Goal: Information Seeking & Learning: Learn about a topic

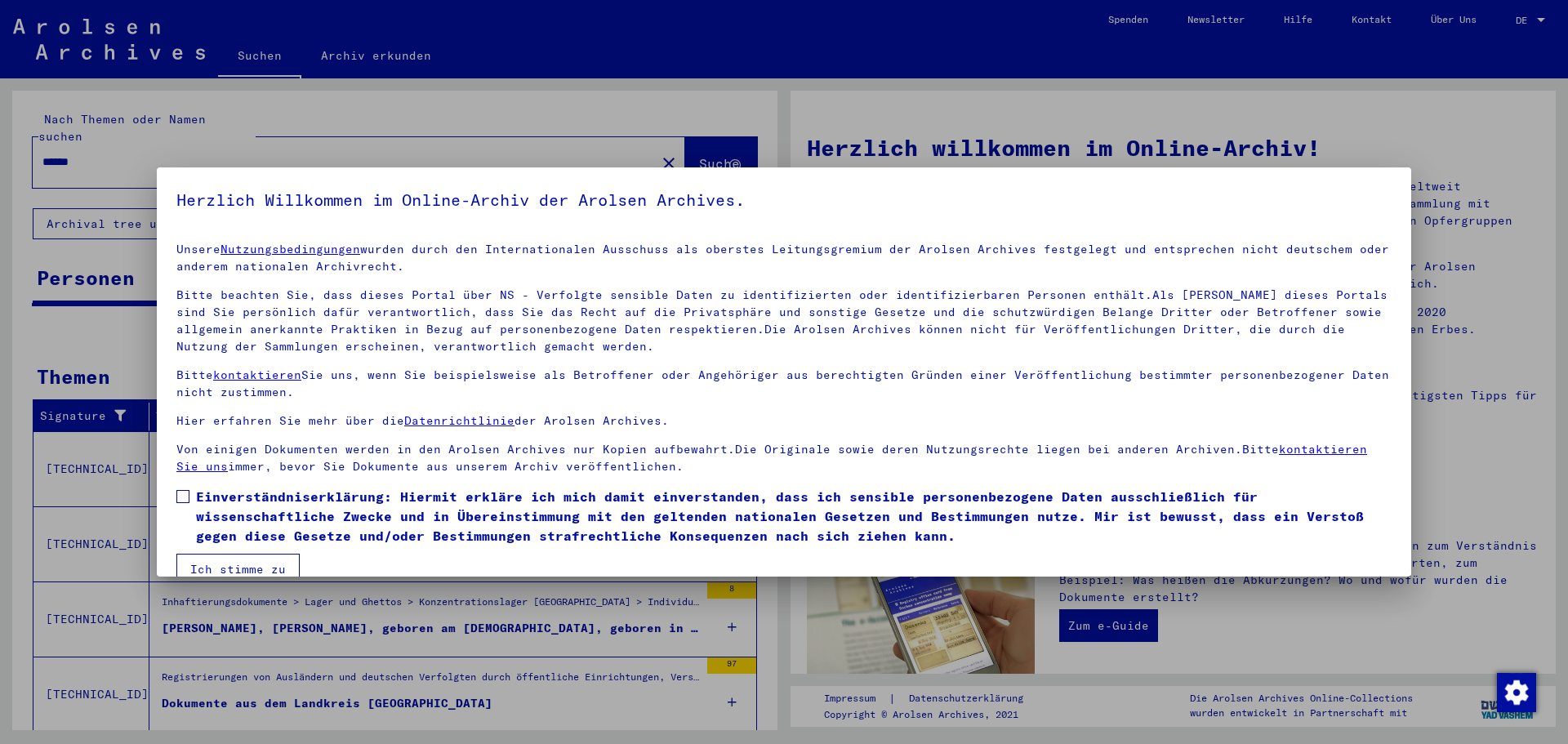
click at [202, 502] on span "Einverständniserklärung: Hiermit erkläre ich mich damit einverstanden, dass ich…" at bounding box center [793, 516] width 1195 height 59
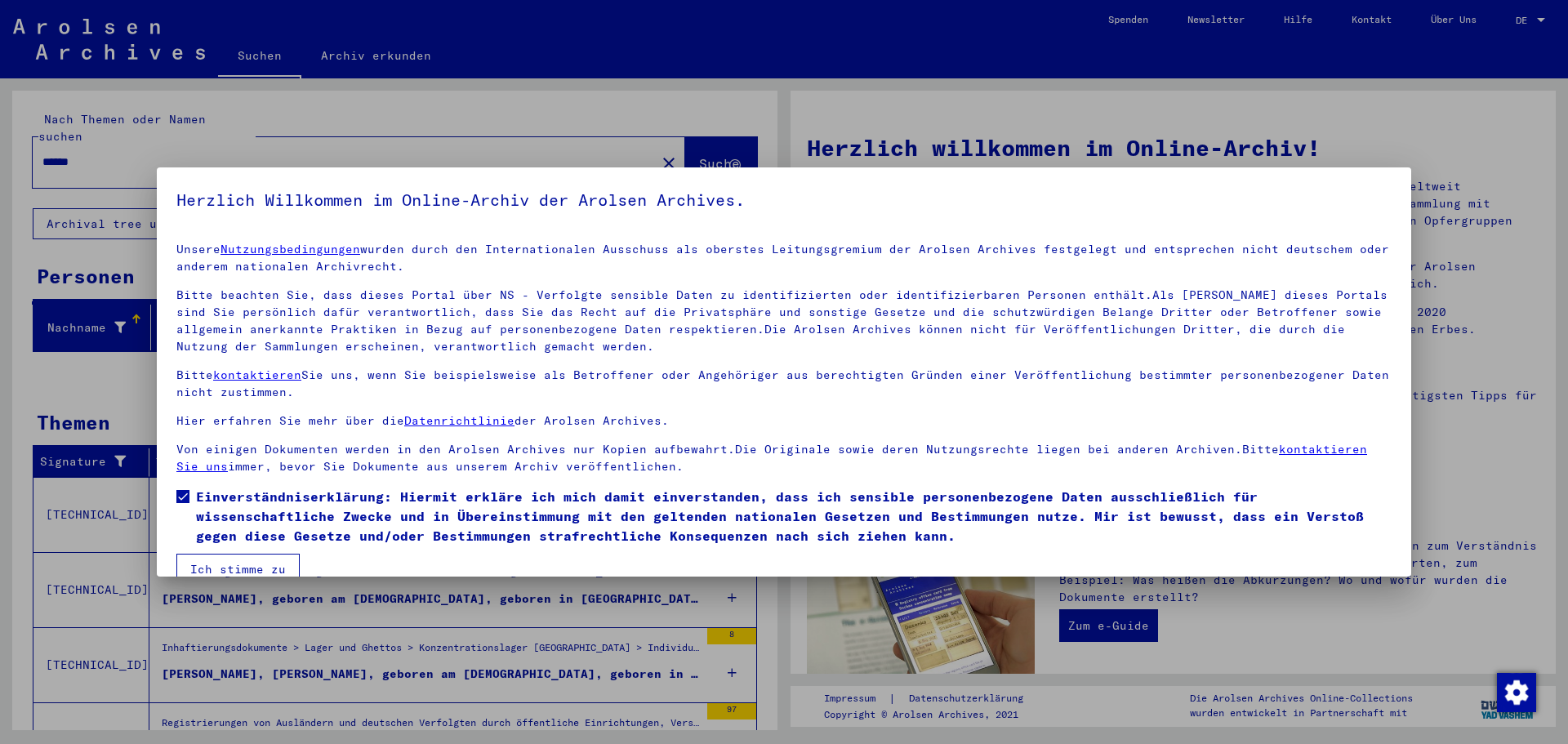
click at [226, 546] on mat-checkbox "Einverständniserklärung: Hiermit erkläre ich mich damit einverstanden, dass ich…" at bounding box center [783, 520] width 1215 height 67
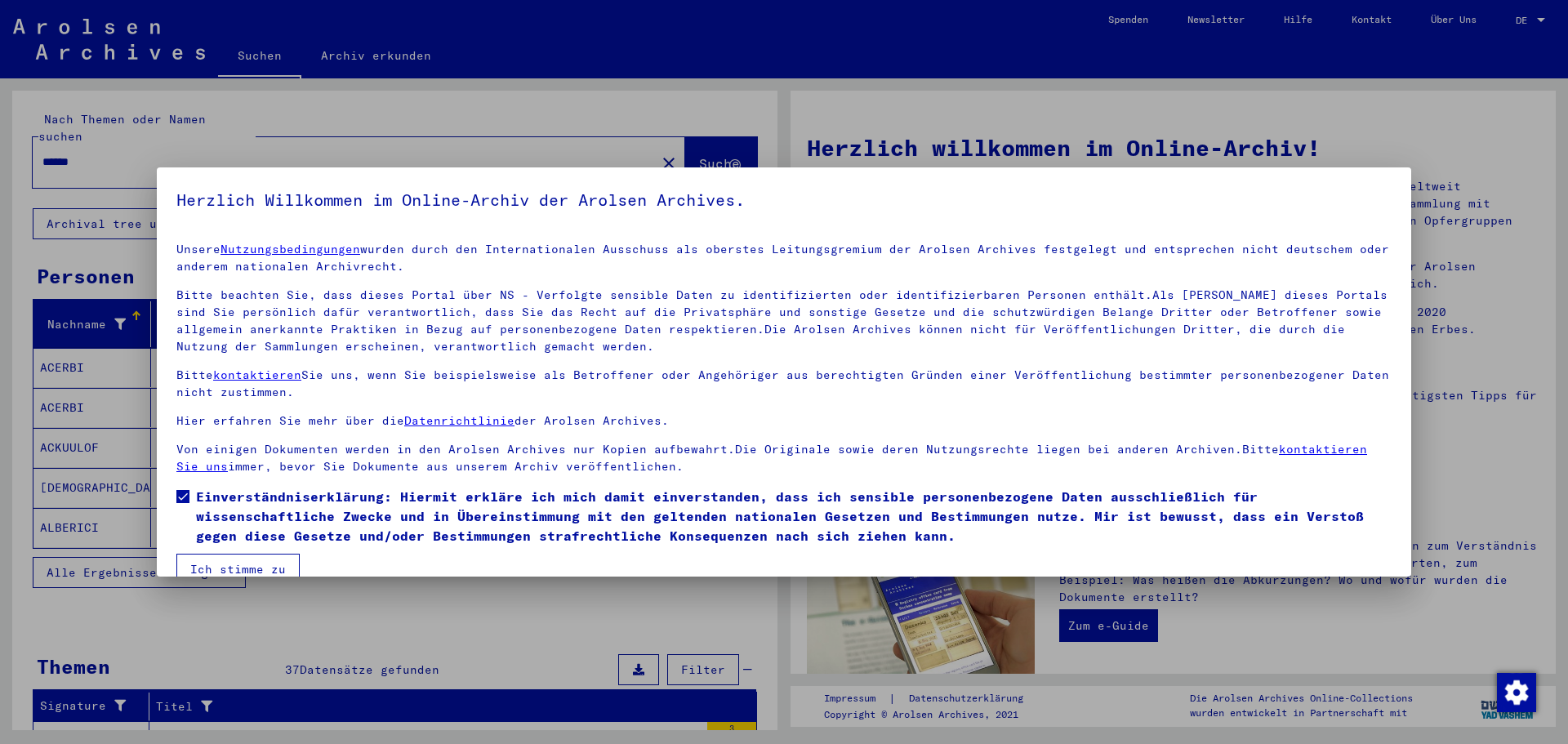
click at [231, 558] on button "Ich stimme zu" at bounding box center [238, 569] width 124 height 31
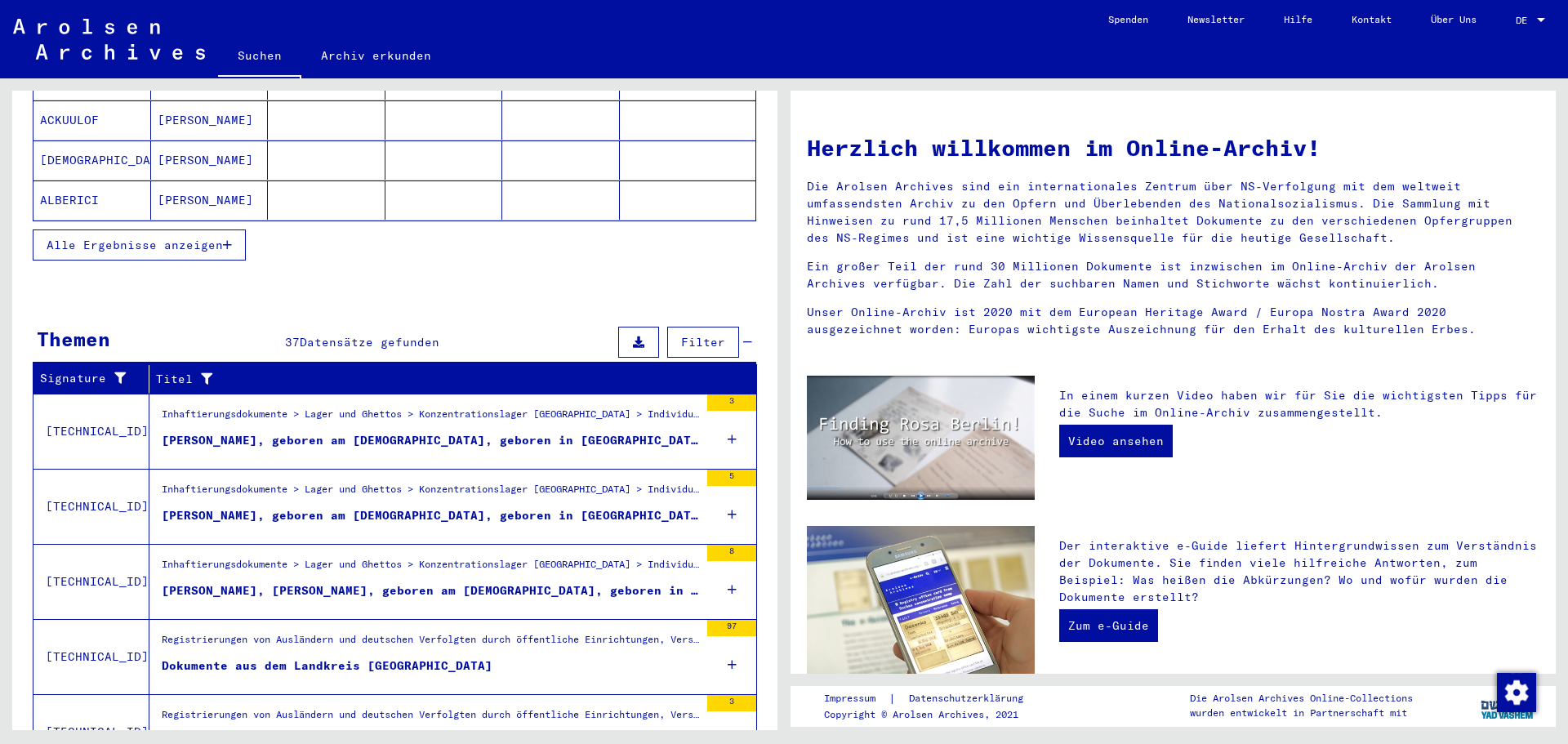
scroll to position [398, 0]
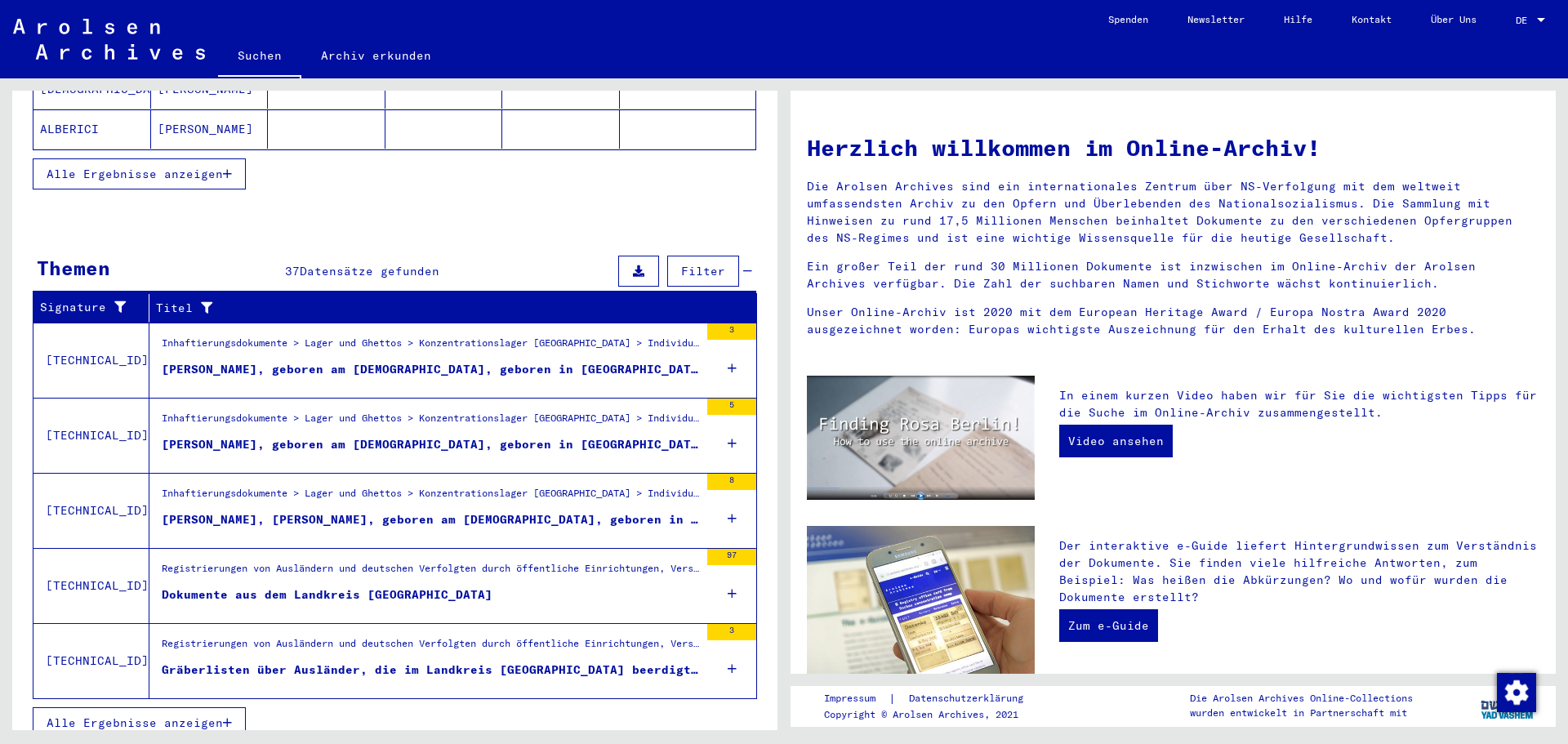
click at [203, 716] on span "Alle Ergebnisse anzeigen" at bounding box center [135, 723] width 176 height 15
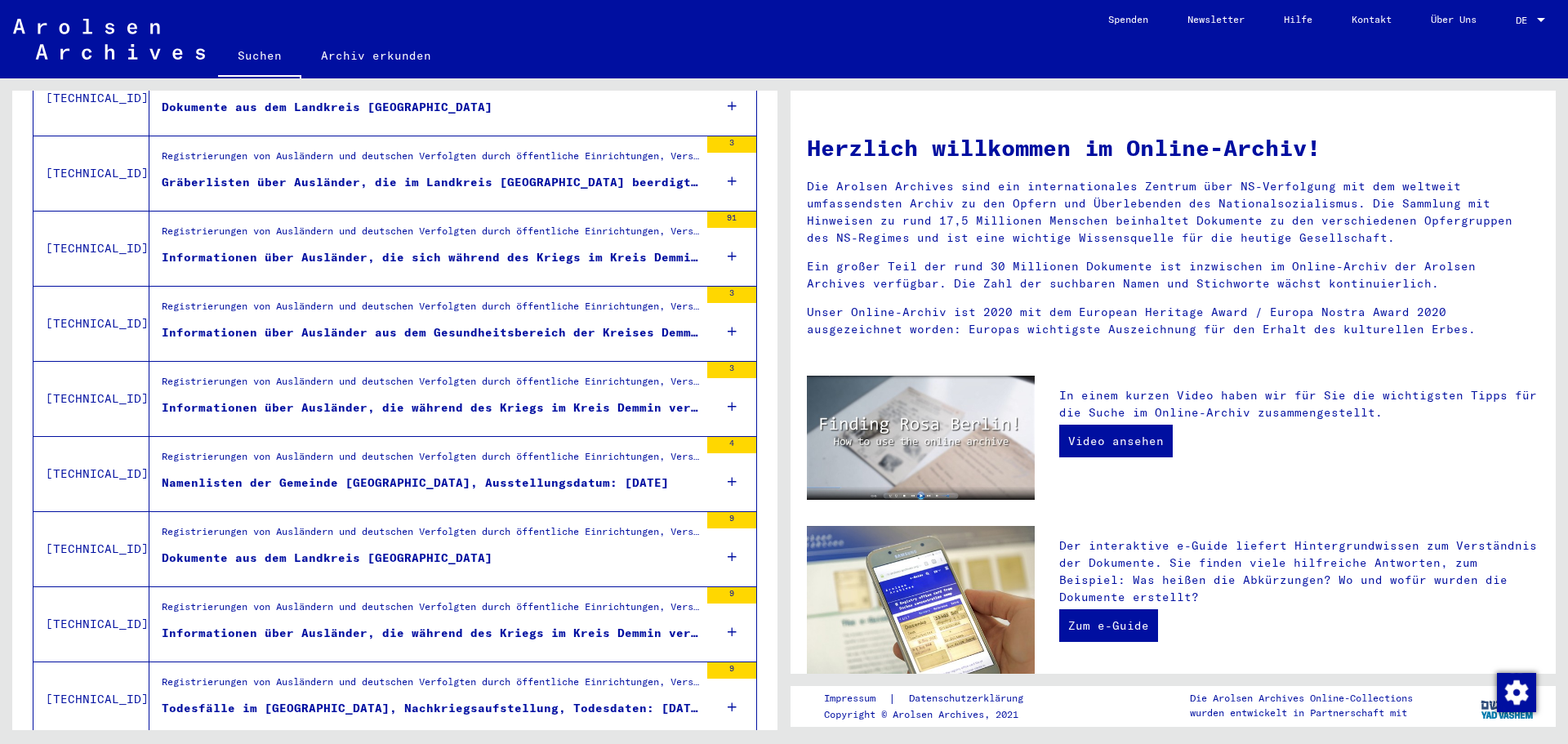
scroll to position [644, 0]
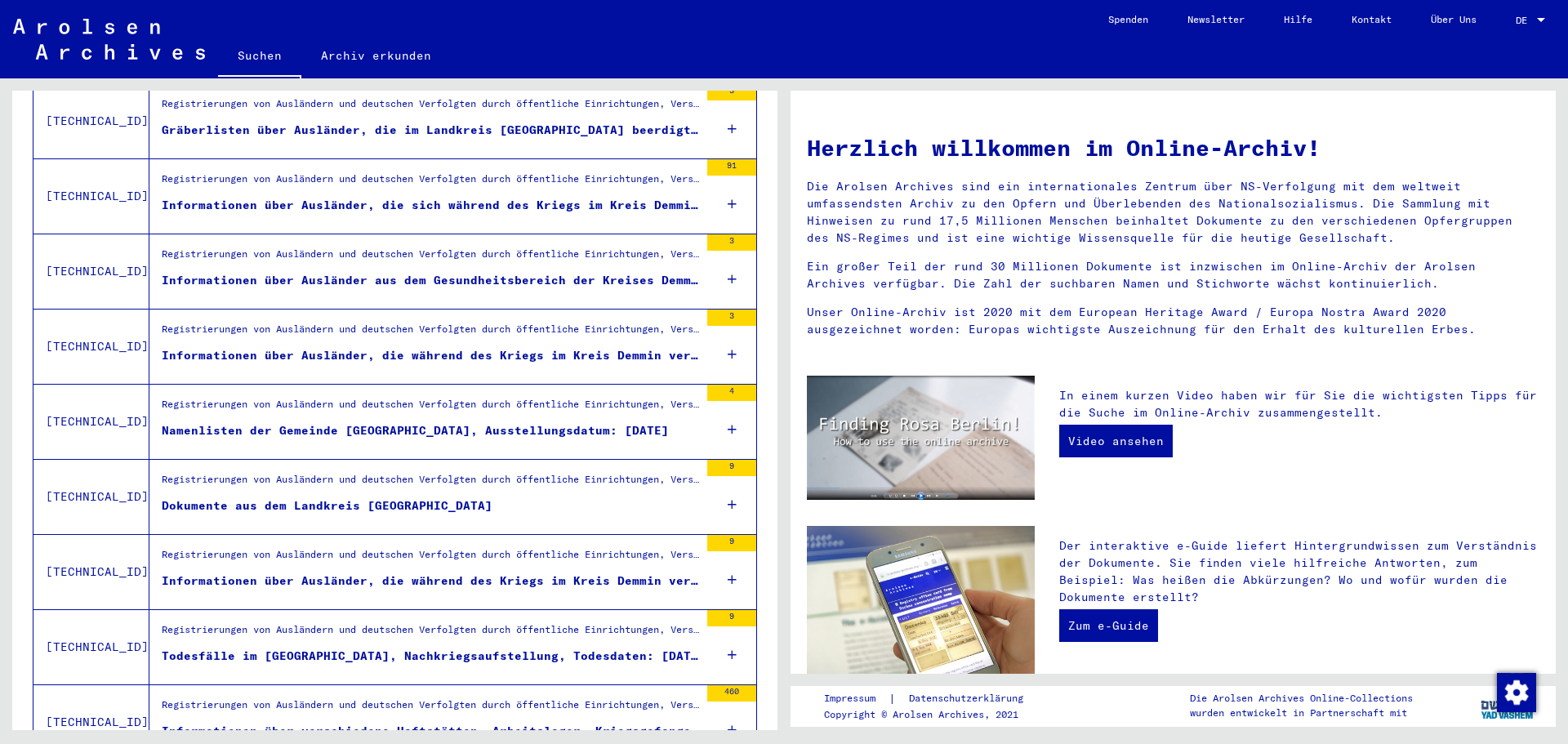
click at [644, 498] on figure "Dokumente aus dem Landkreis [GEOGRAPHIC_DATA]" at bounding box center [431, 510] width 538 height 24
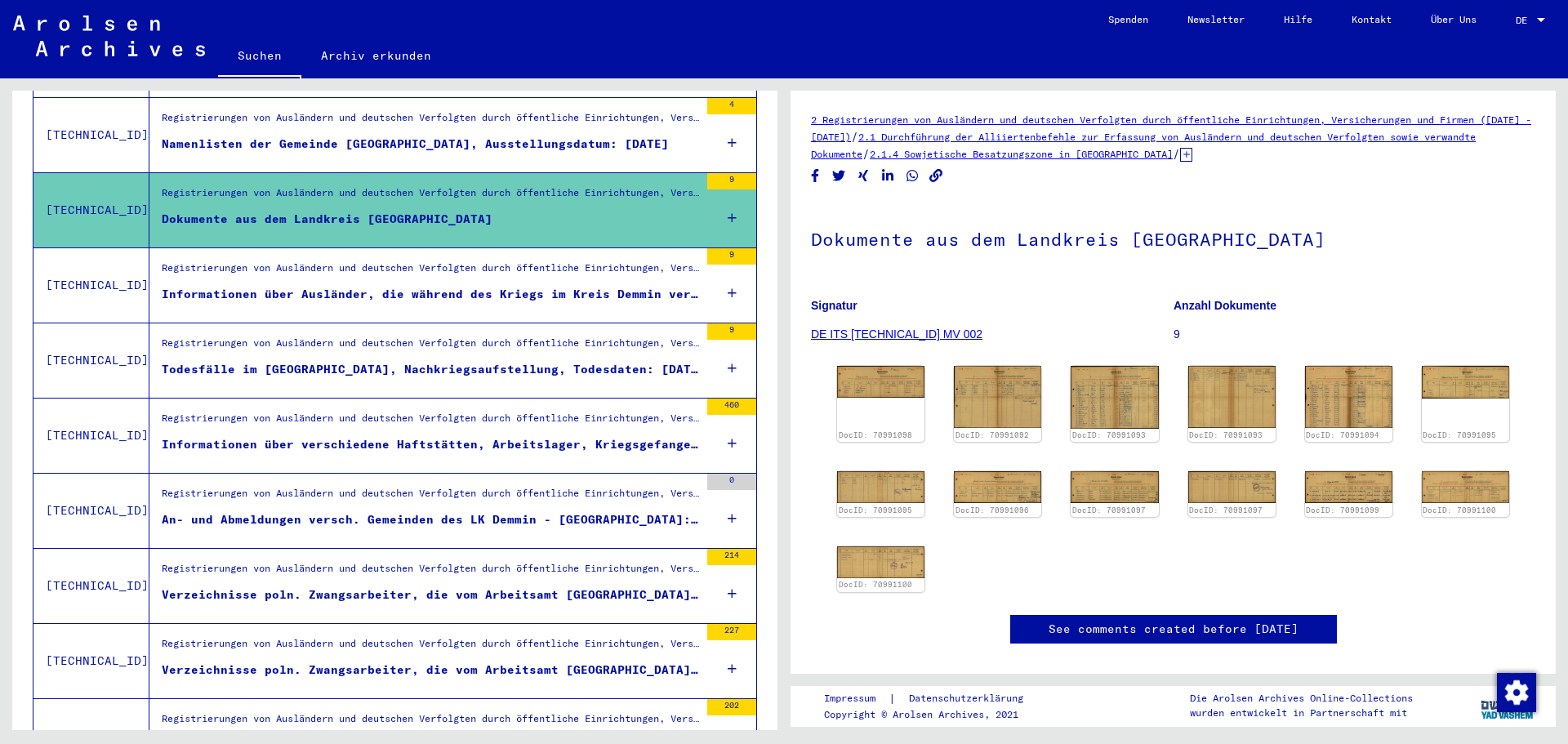
scroll to position [971, 0]
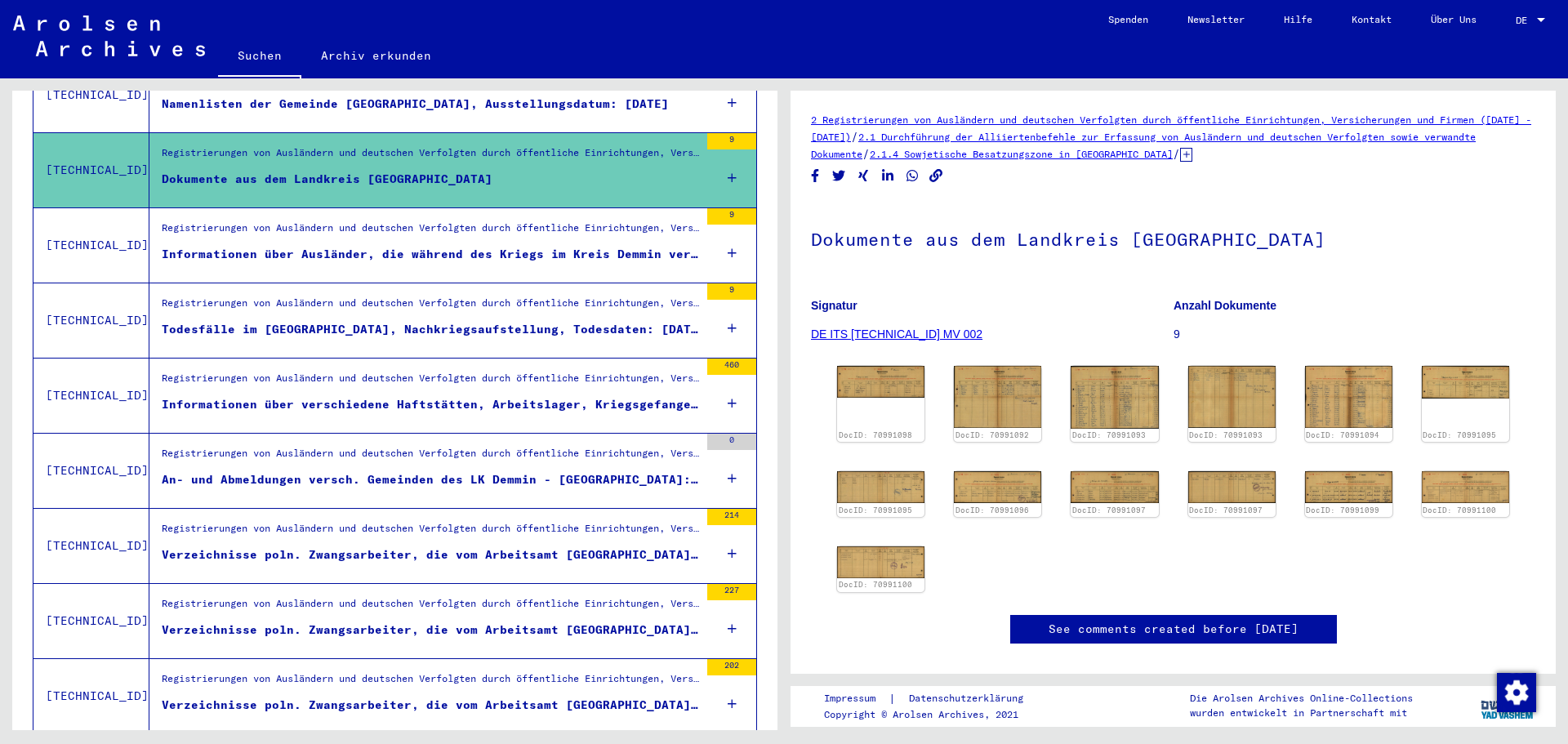
click at [676, 471] on div "An- und Abmeldungen versch. Gemeinden des LK Demmin - [GEOGRAPHIC_DATA]: [DATE]…" at bounding box center [431, 480] width 538 height 17
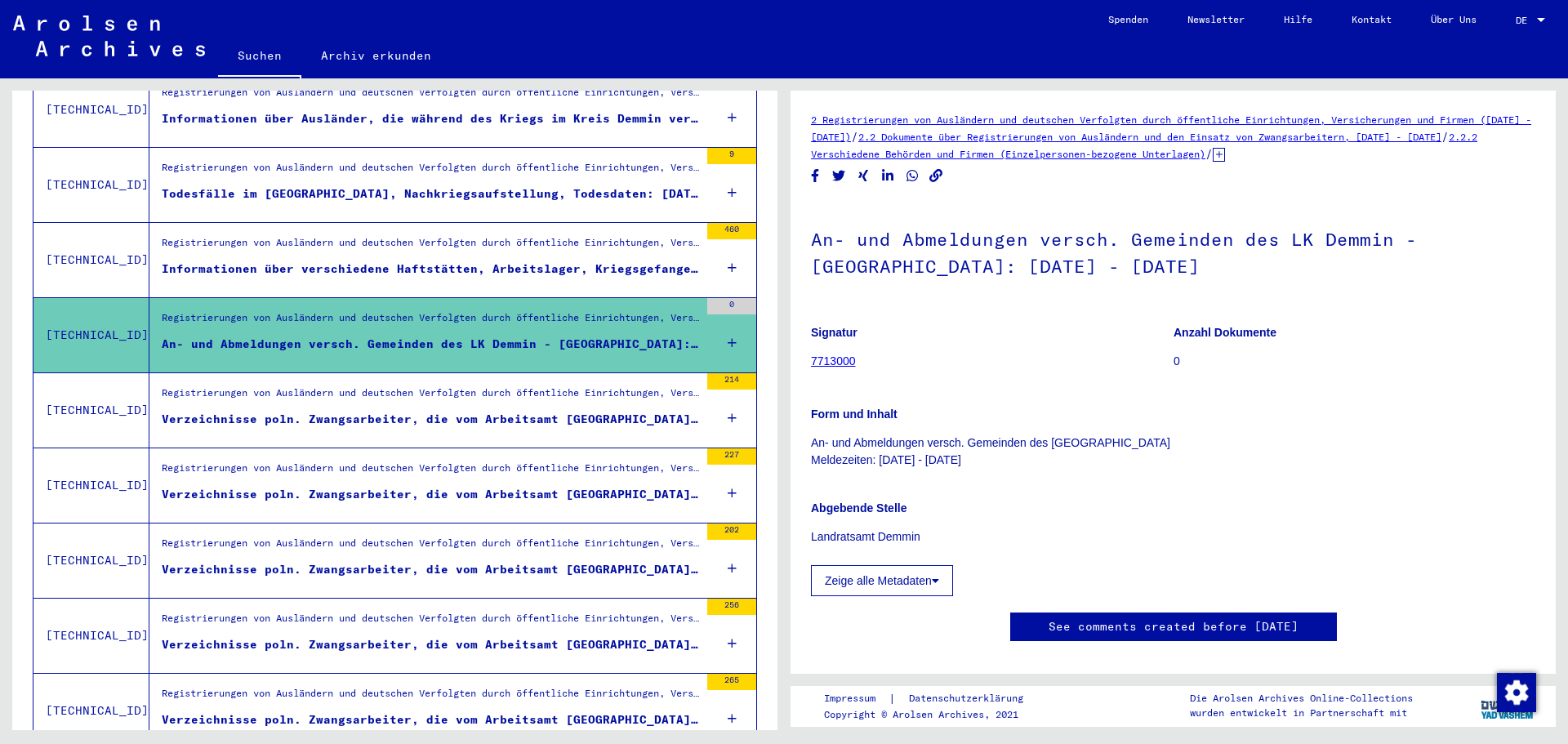
scroll to position [1134, 0]
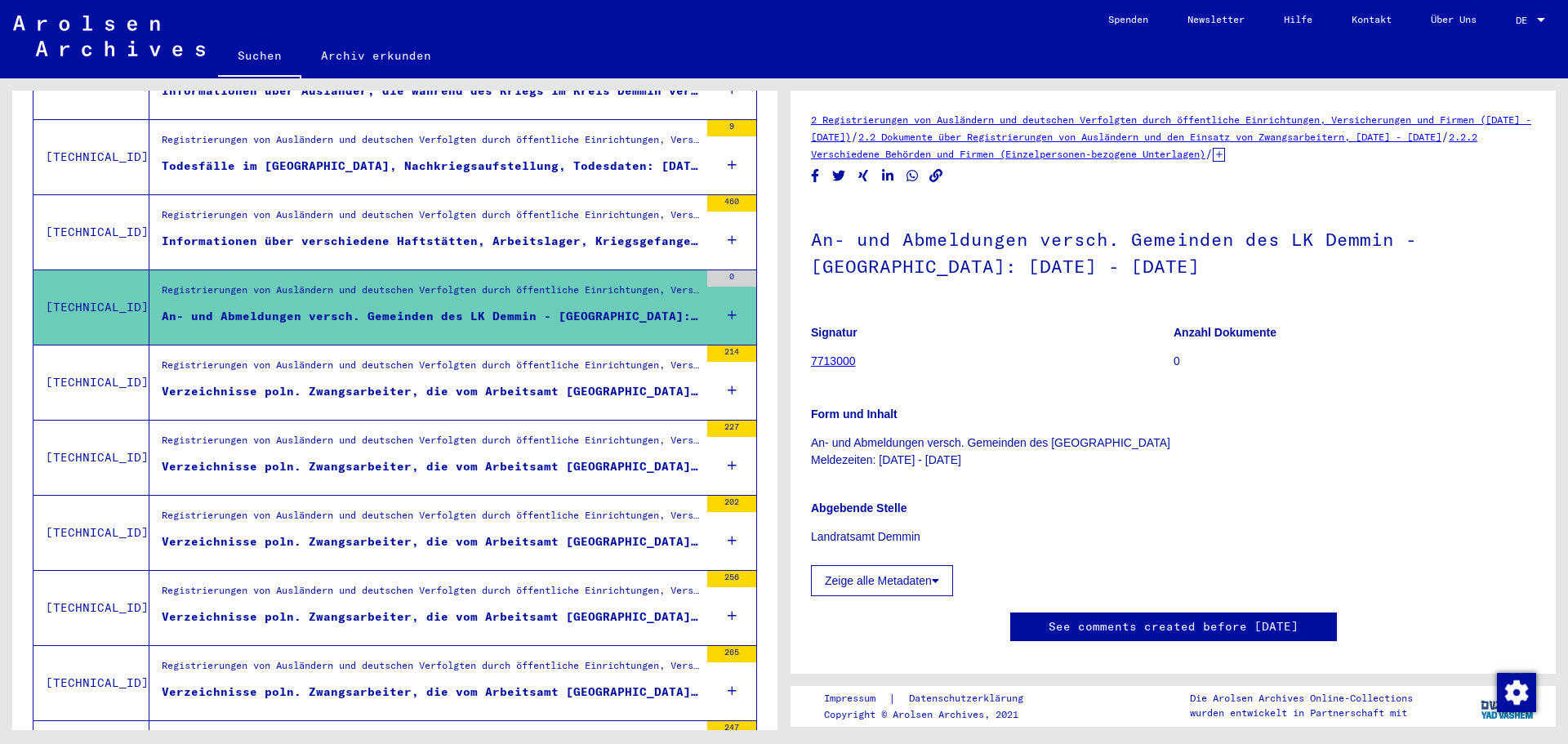
click at [556, 383] on div "Verzeichnisse poln. Zwangsarbeiter, die vom Arbeitsamt [GEOGRAPHIC_DATA] mit ve…" at bounding box center [431, 392] width 538 height 17
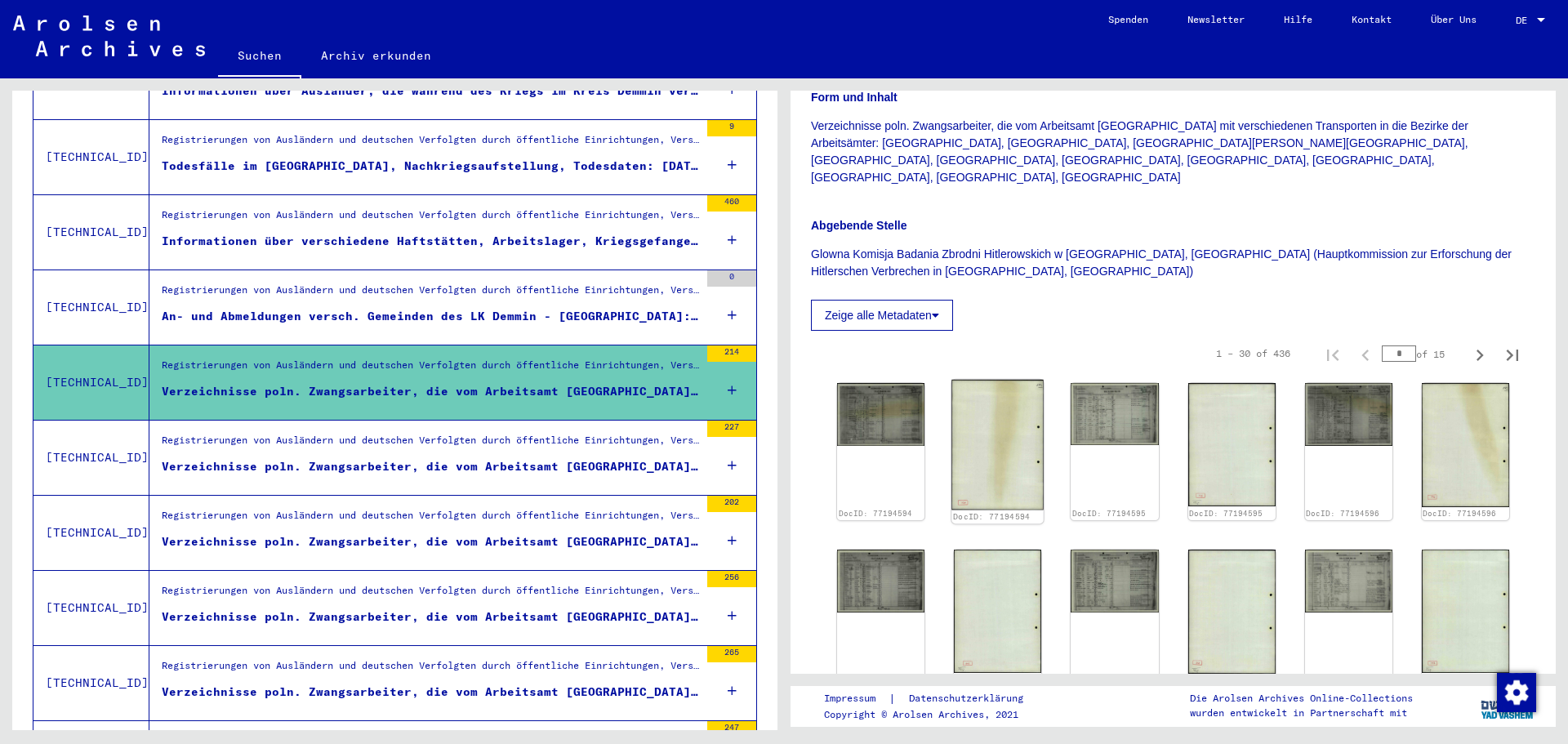
scroll to position [490, 0]
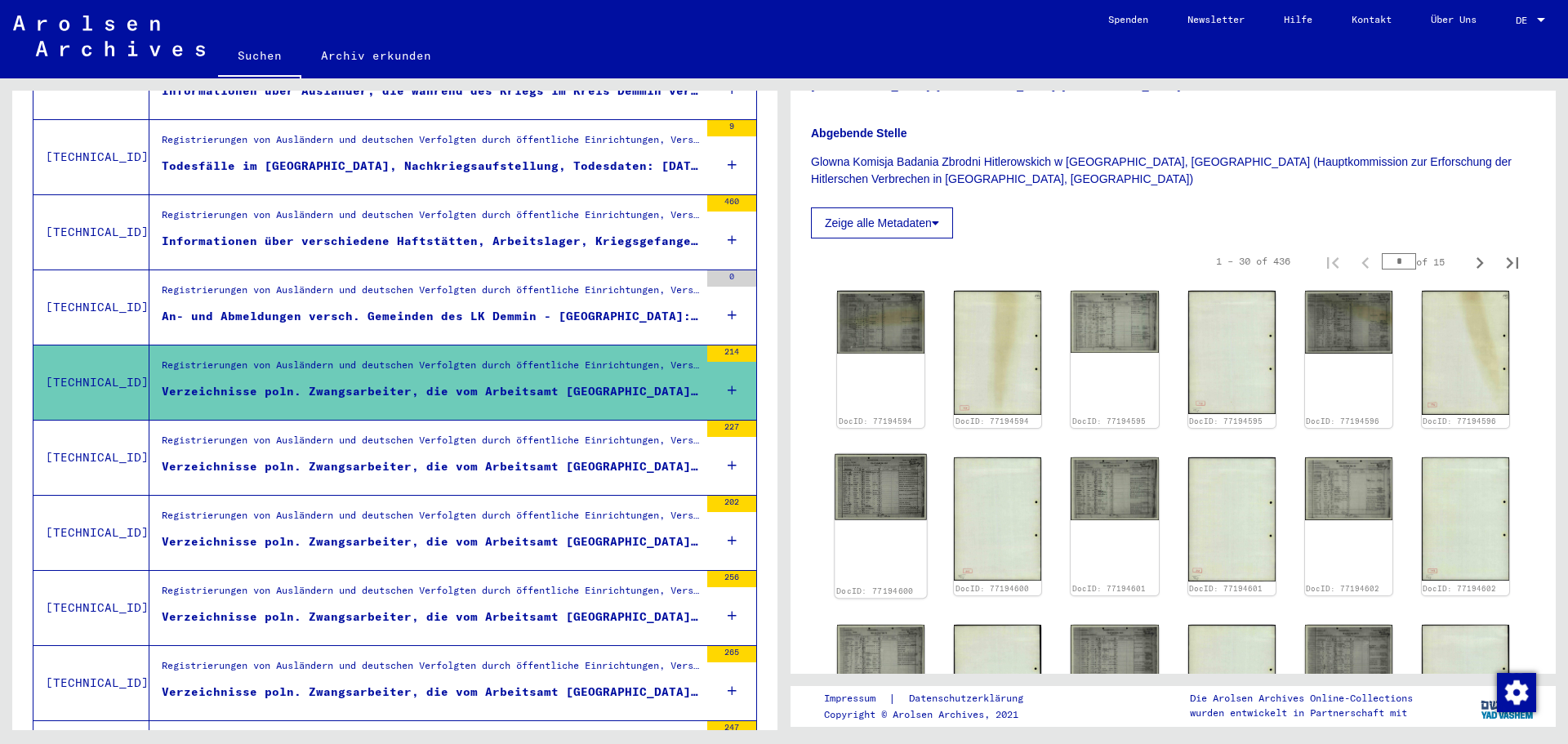
click at [864, 454] on img at bounding box center [880, 487] width 93 height 66
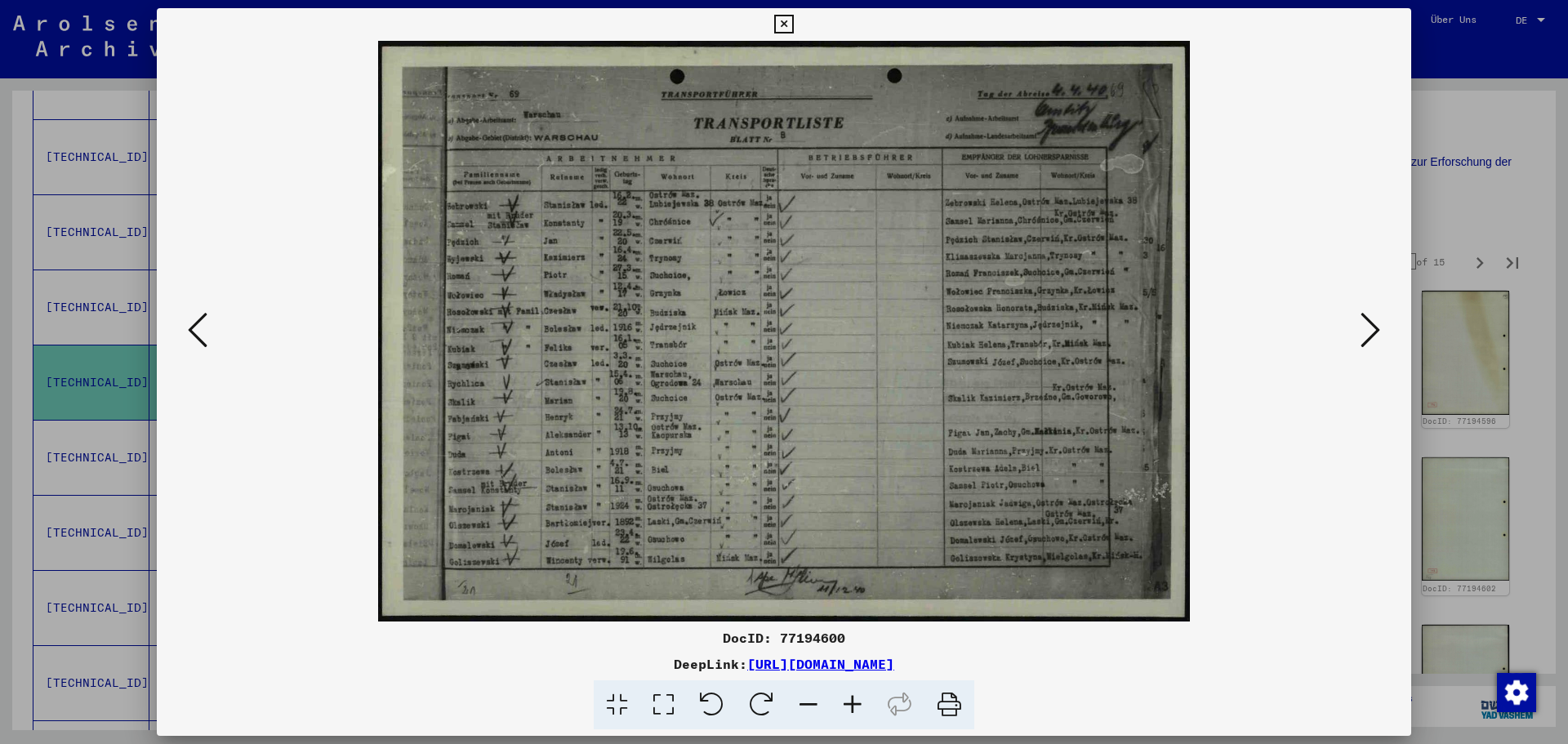
click at [1360, 334] on icon at bounding box center [1369, 330] width 20 height 39
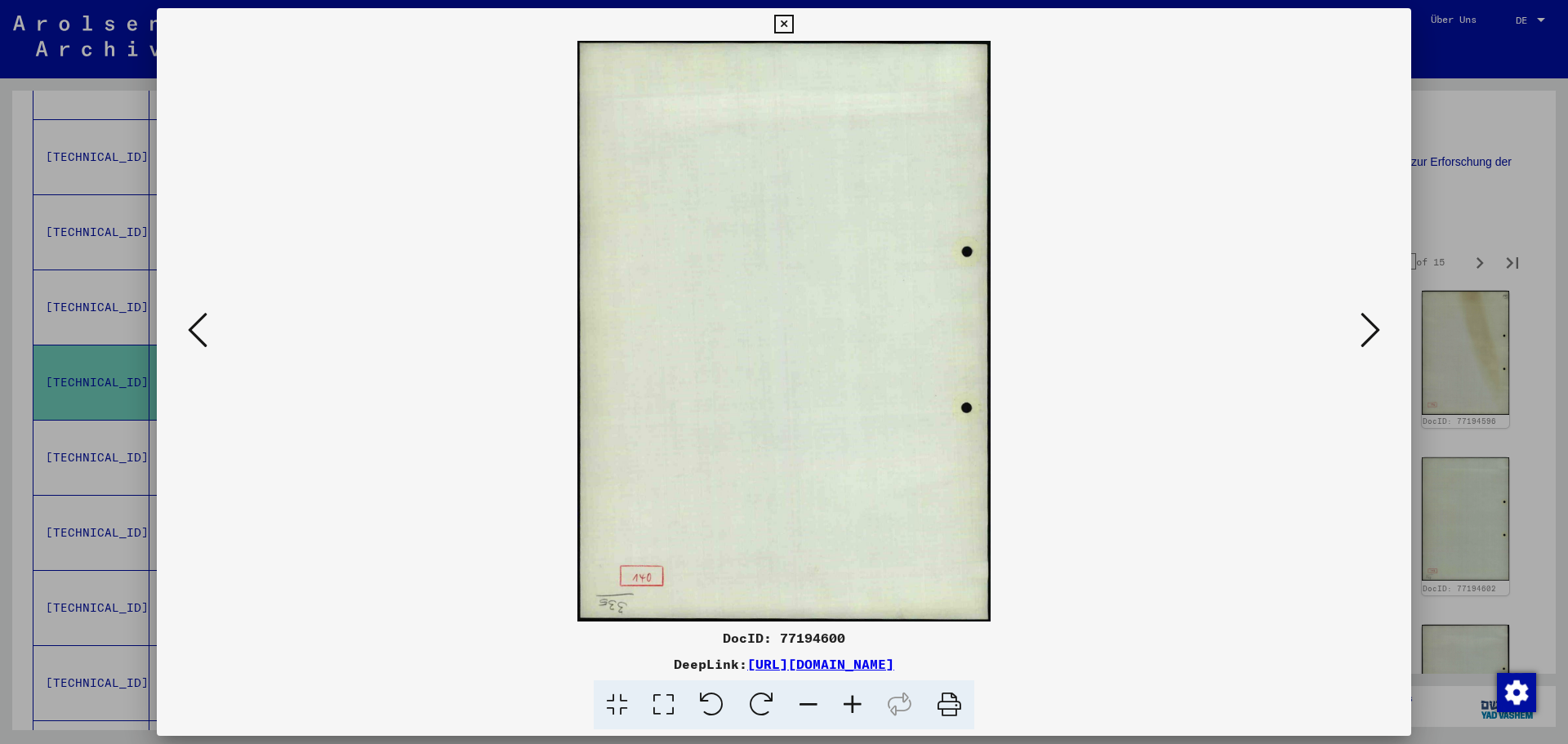
click at [1360, 334] on icon at bounding box center [1369, 330] width 20 height 39
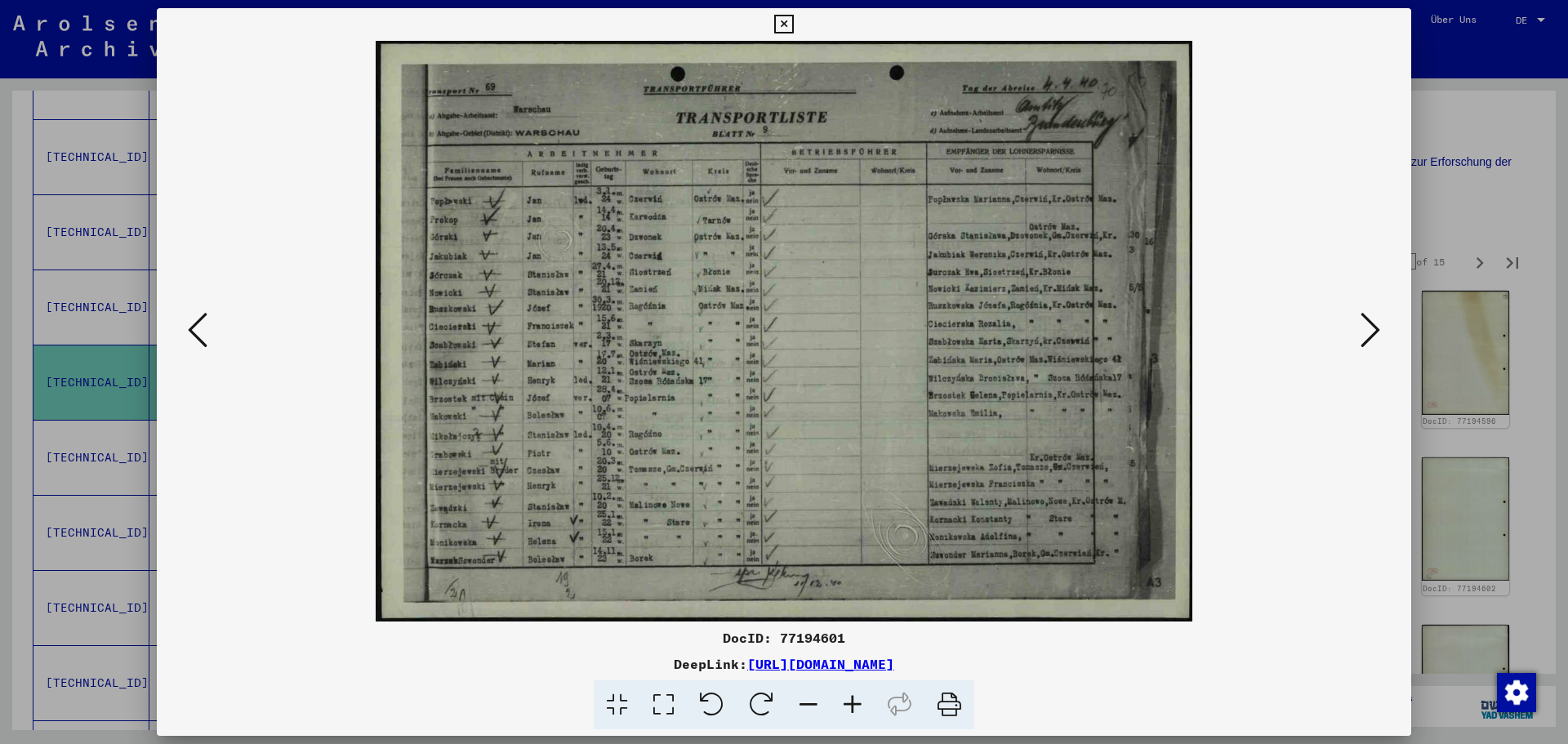
click at [1475, 358] on div at bounding box center [784, 372] width 1568 height 744
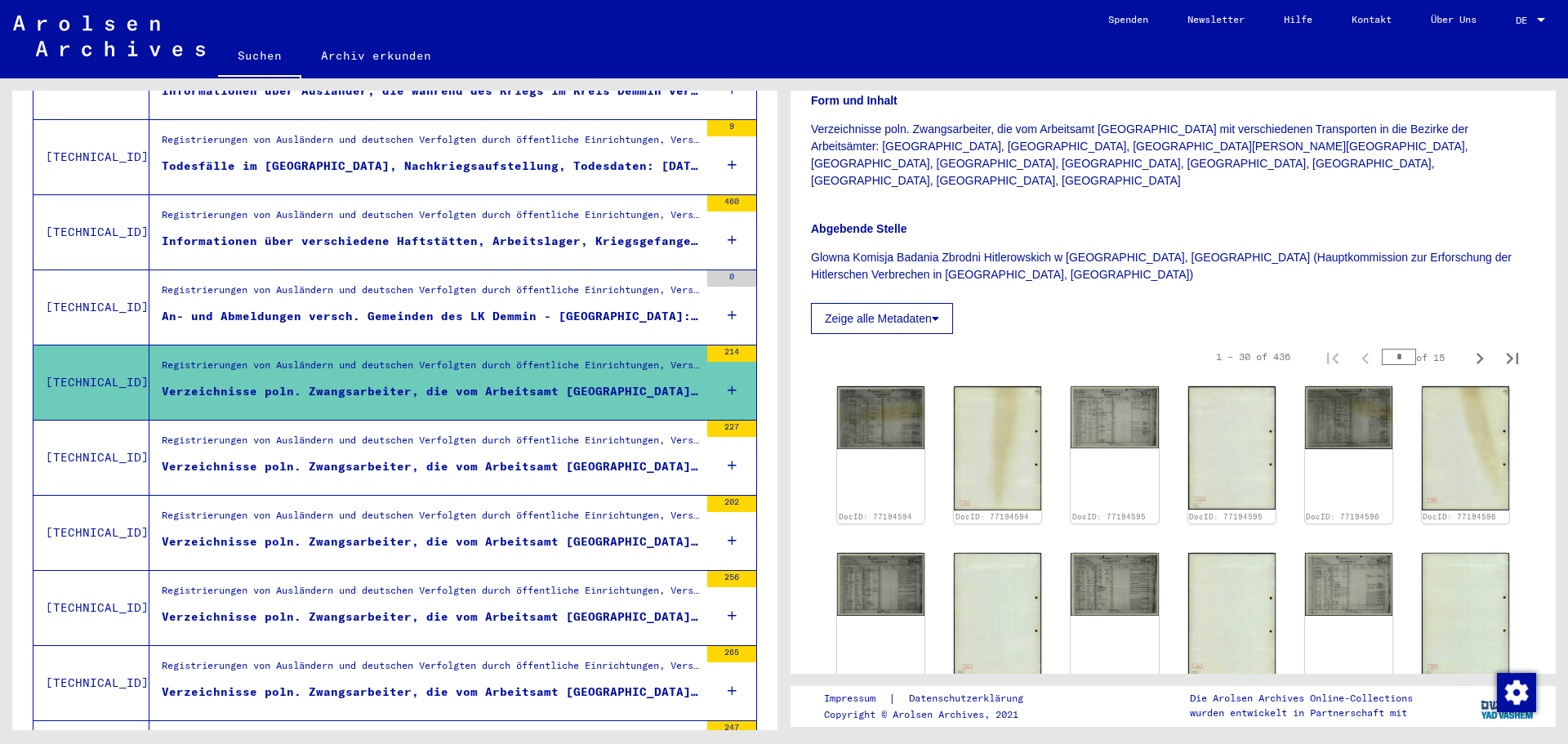
scroll to position [246, 0]
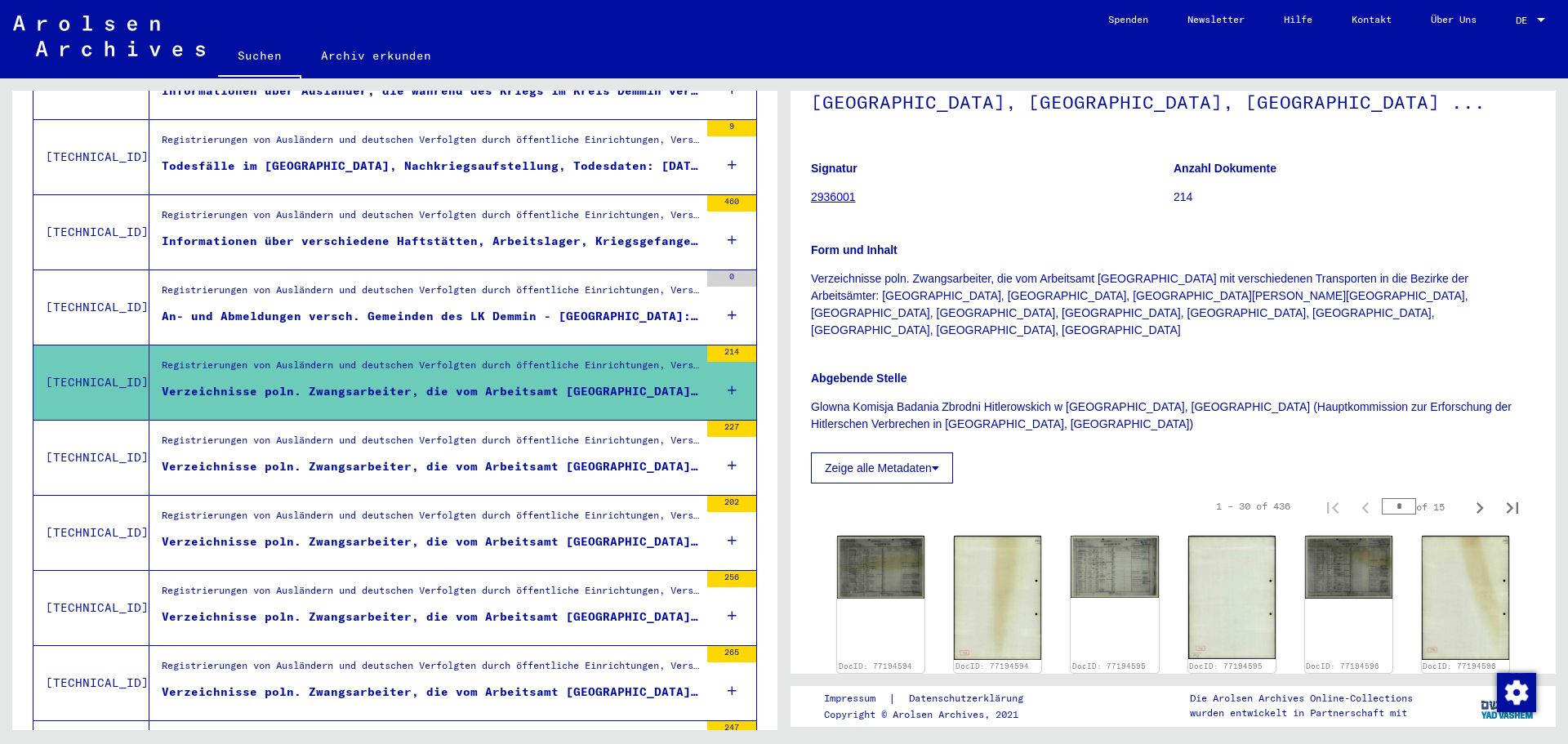
click at [887, 453] on button "Zeige alle Metadaten" at bounding box center [882, 468] width 142 height 31
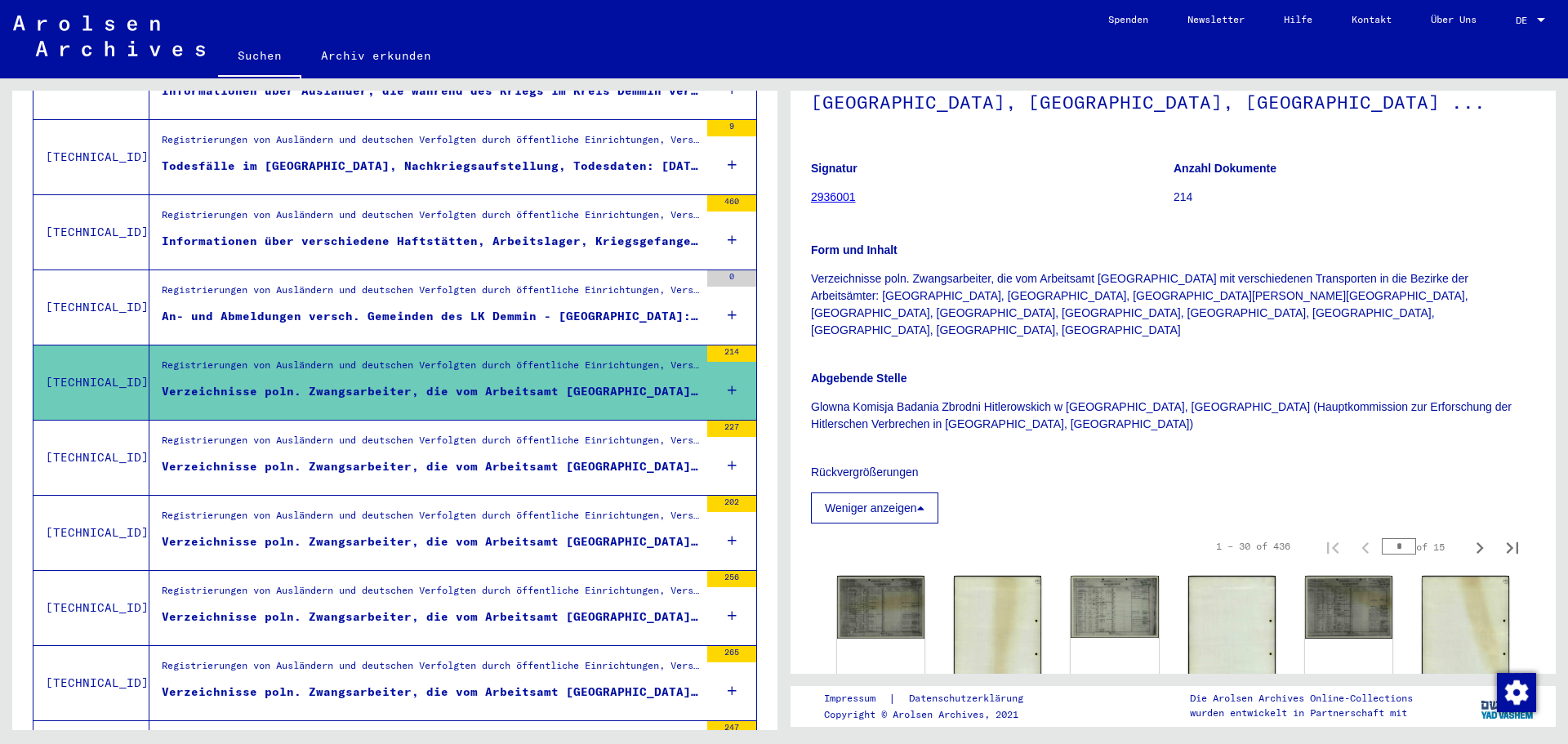
click at [902, 493] on button "Weniger anzeigen" at bounding box center [875, 508] width 127 height 31
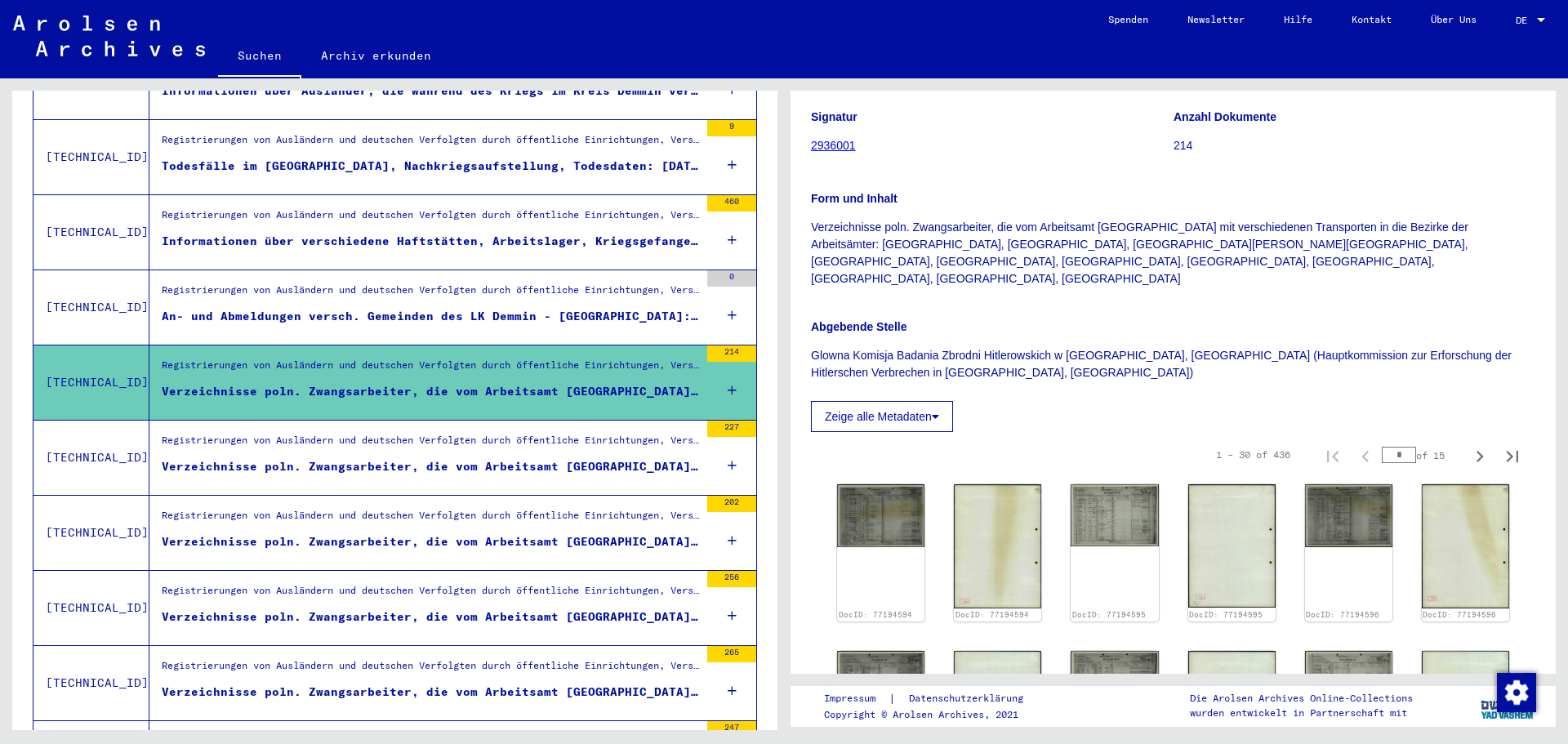
scroll to position [268, 0]
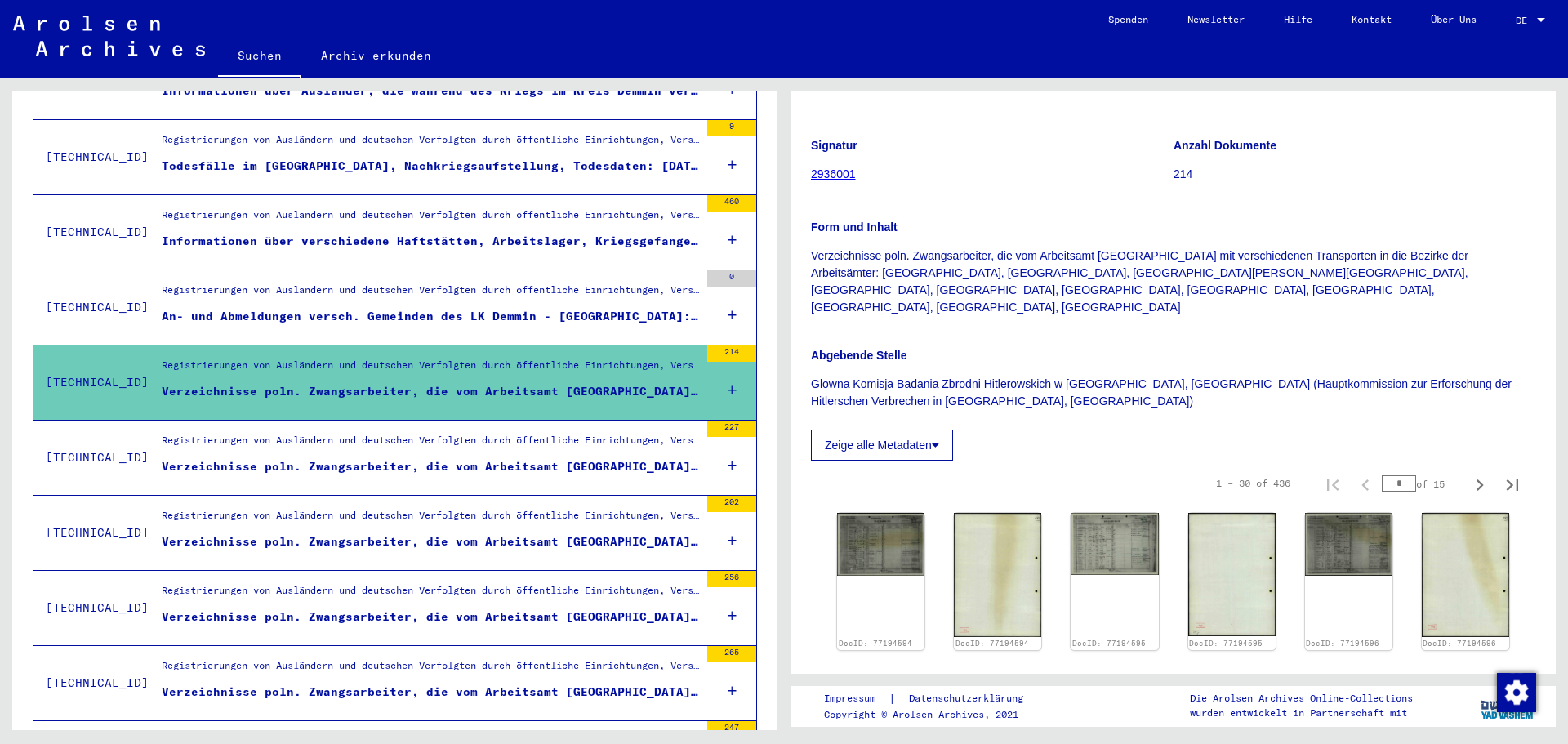
click at [609, 437] on div "Registrierungen von Ausländern und deutschen Verfolgten durch öffentliche Einri…" at bounding box center [431, 444] width 538 height 22
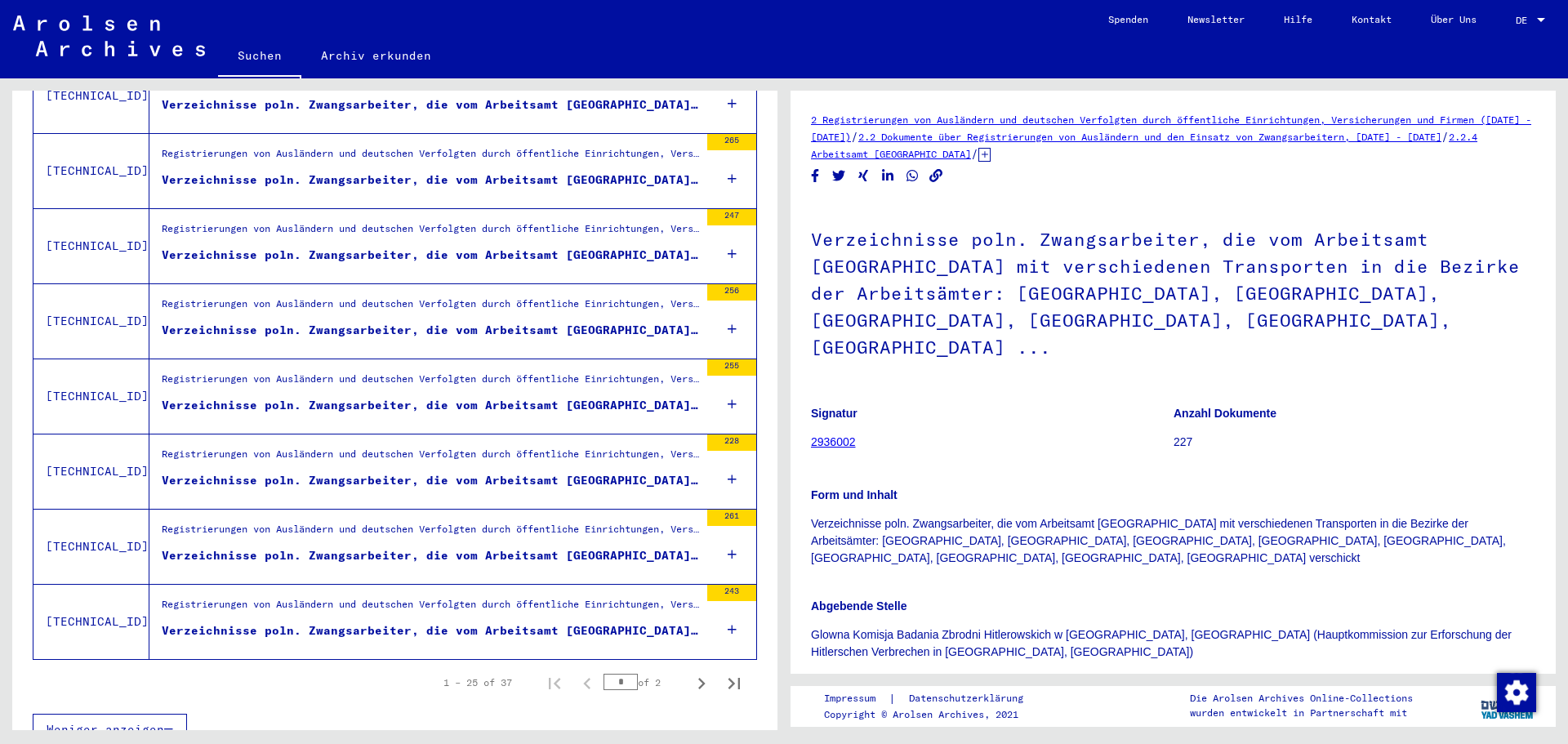
scroll to position [1653, 0]
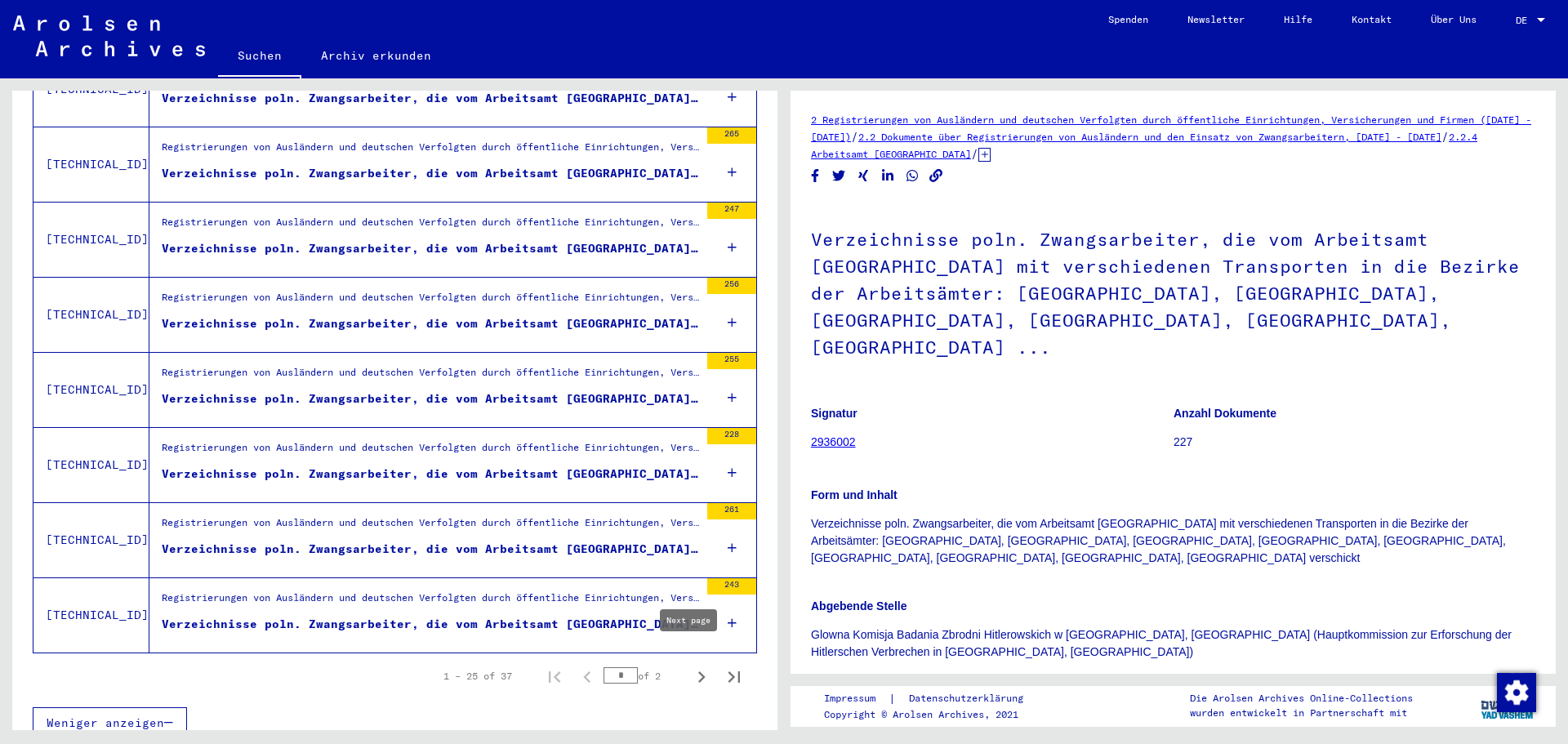
click at [690, 666] on icon "Next page" at bounding box center [702, 677] width 22 height 22
type input "*"
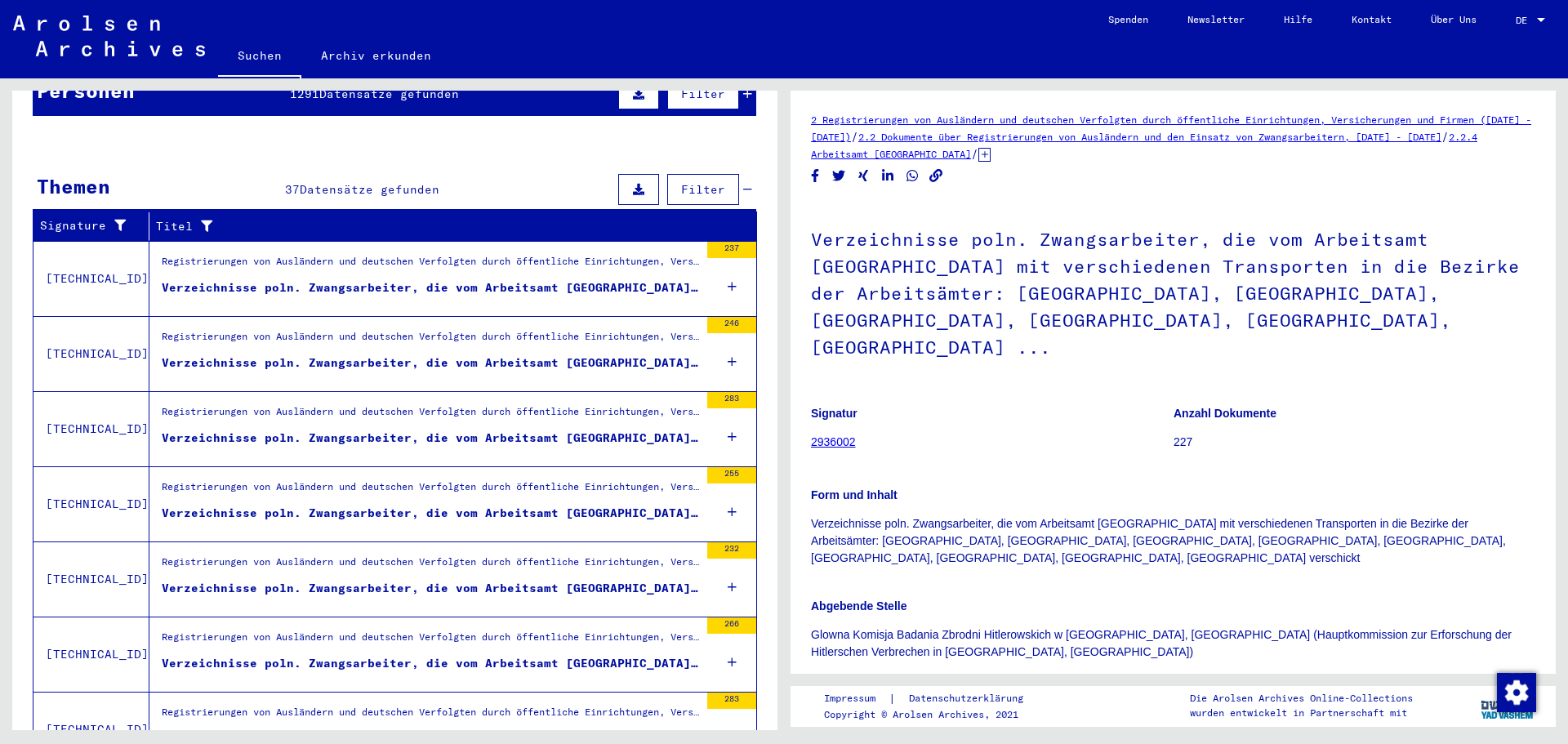
scroll to position [0, 0]
